Goal: Task Accomplishment & Management: Complete application form

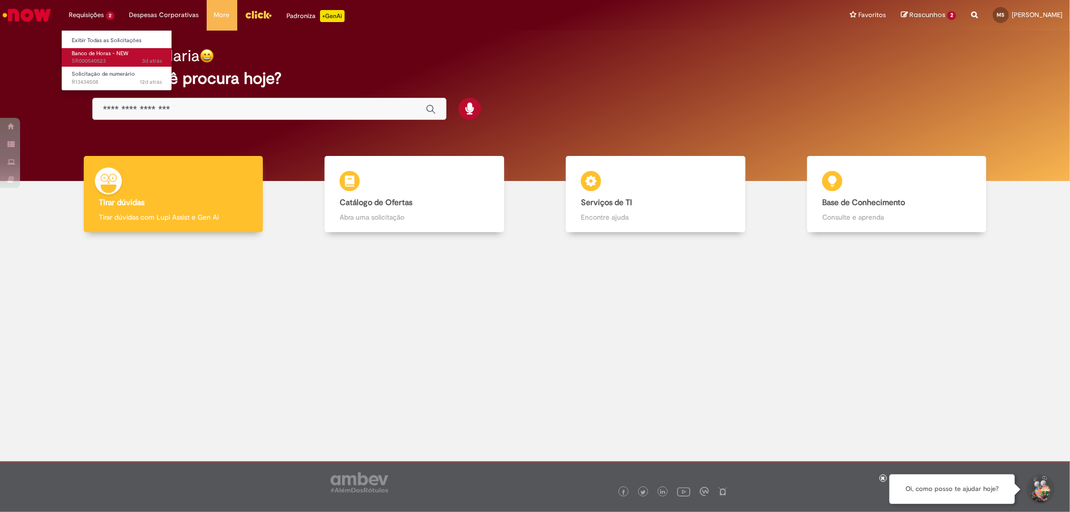
click at [100, 51] on span "Banco de Horas - NEW" at bounding box center [100, 54] width 57 height 8
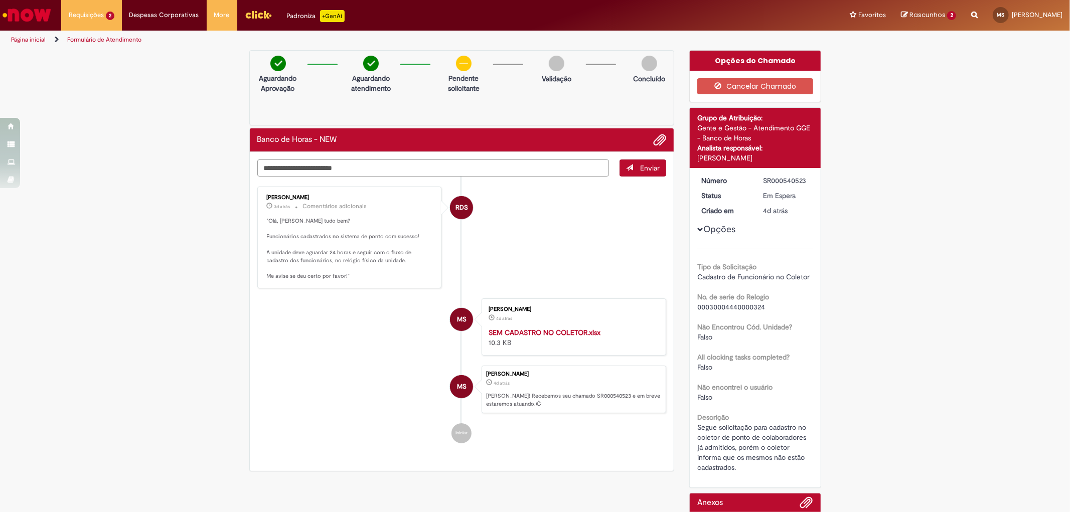
click at [374, 164] on textarea "Digite sua mensagem aqui..." at bounding box center [433, 168] width 352 height 17
type textarea "**********"
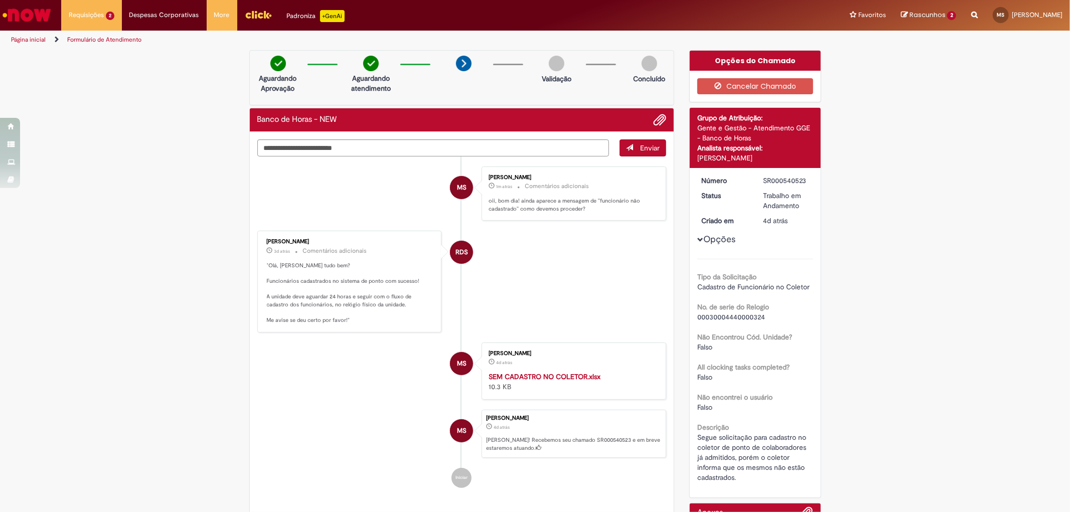
click at [39, 19] on img "Ir para a Homepage" at bounding box center [27, 15] width 52 height 20
